Goal: Obtain resource: Download file/media

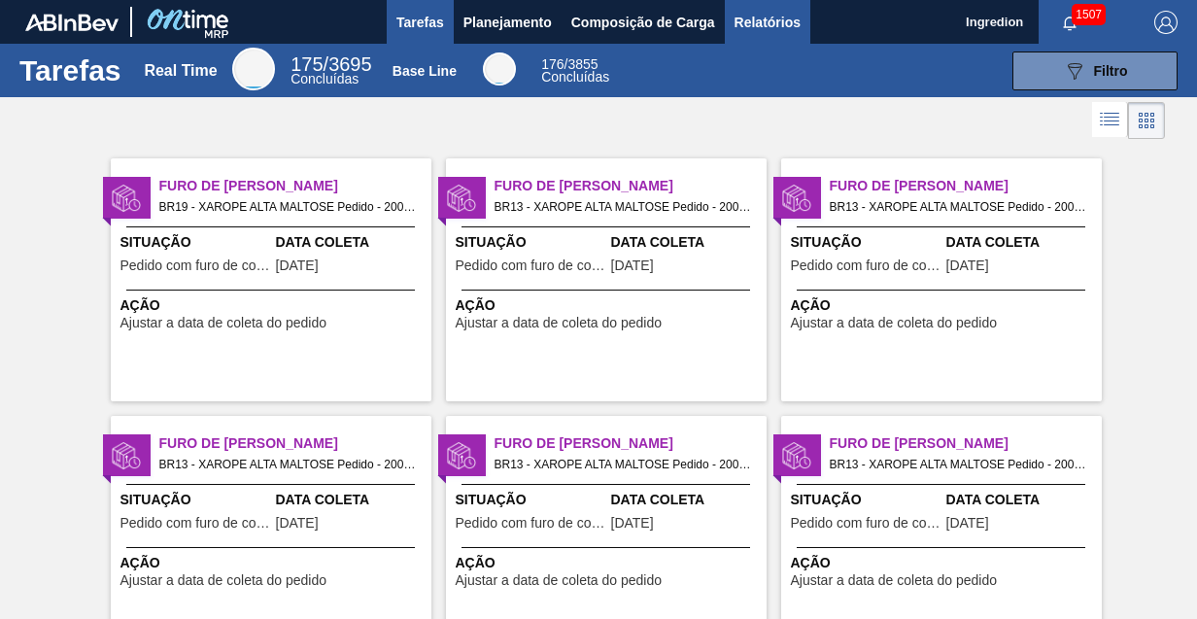
click at [765, 21] on span "Relatórios" at bounding box center [767, 22] width 66 height 23
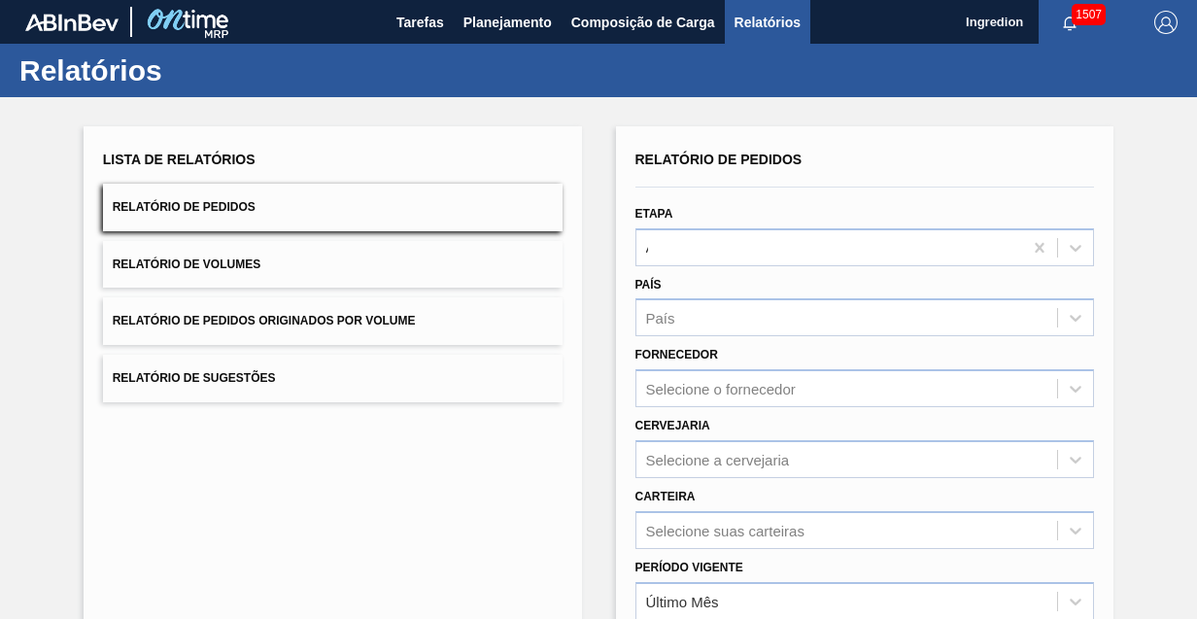
type input "Aguardando Faturamento"
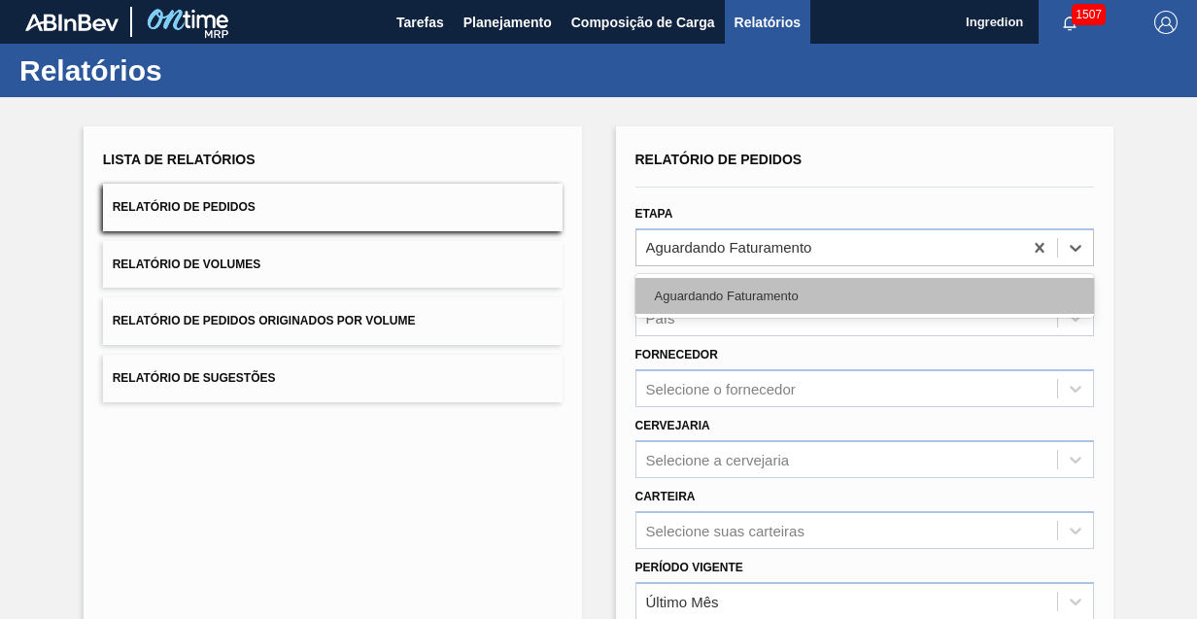
click at [863, 294] on div "Aguardando Faturamento" at bounding box center [864, 296] width 459 height 36
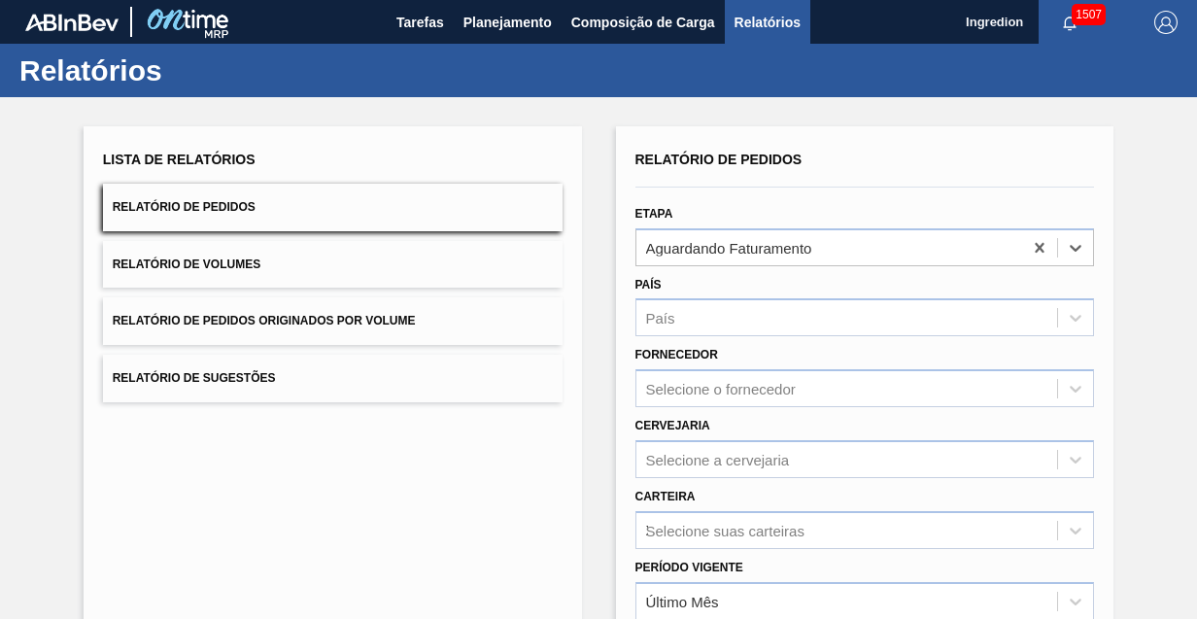
type input "Xarope"
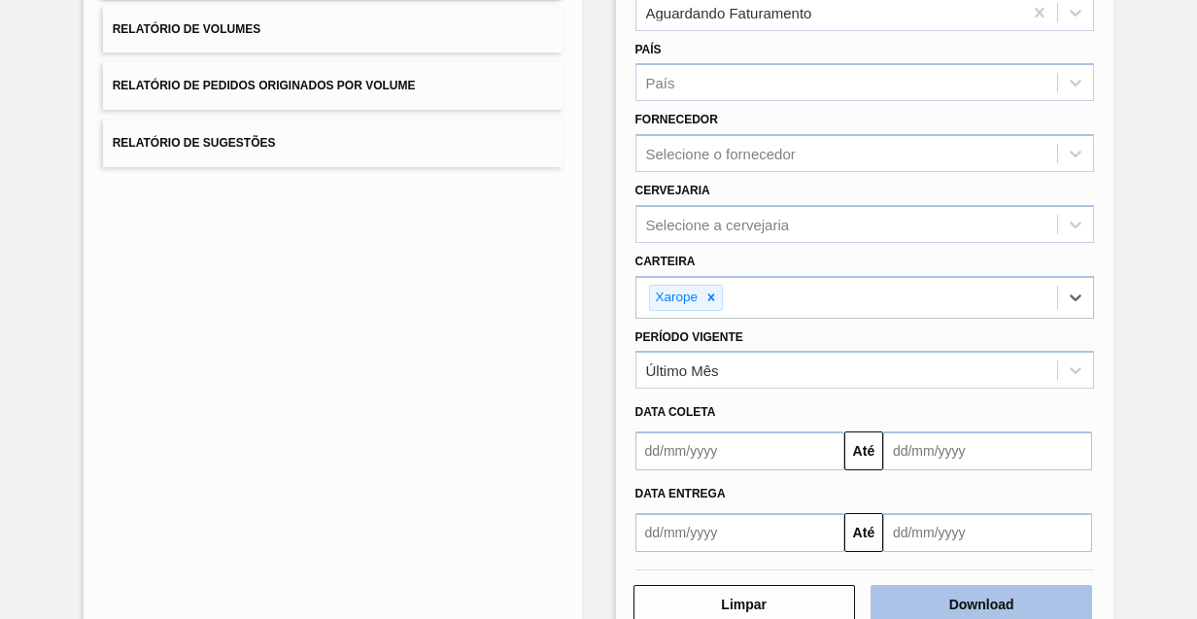
click at [978, 600] on button "Download" at bounding box center [980, 604] width 221 height 39
